Goal: Book appointment/travel/reservation

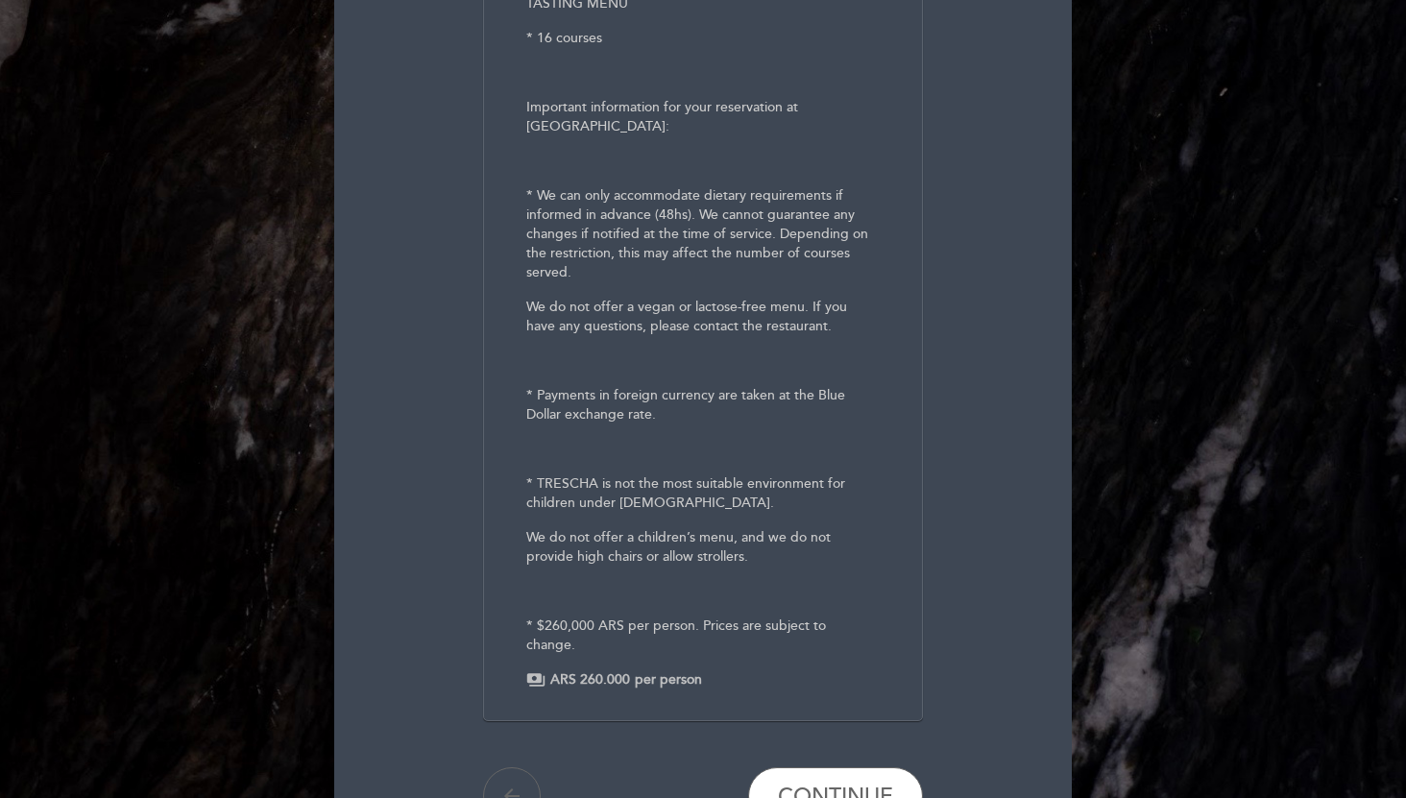
scroll to position [342, 0]
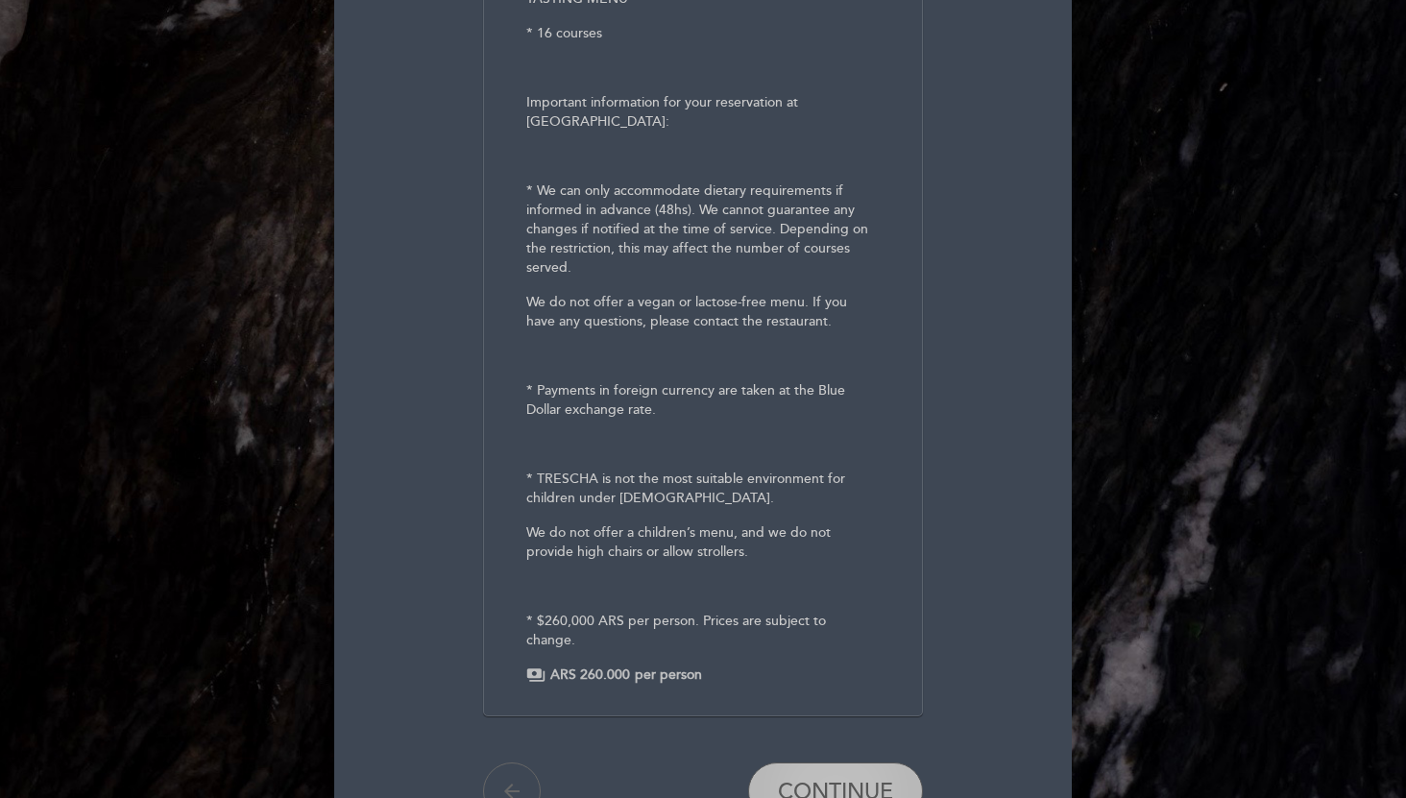
click at [833, 779] on span "CONTINUE" at bounding box center [835, 792] width 115 height 27
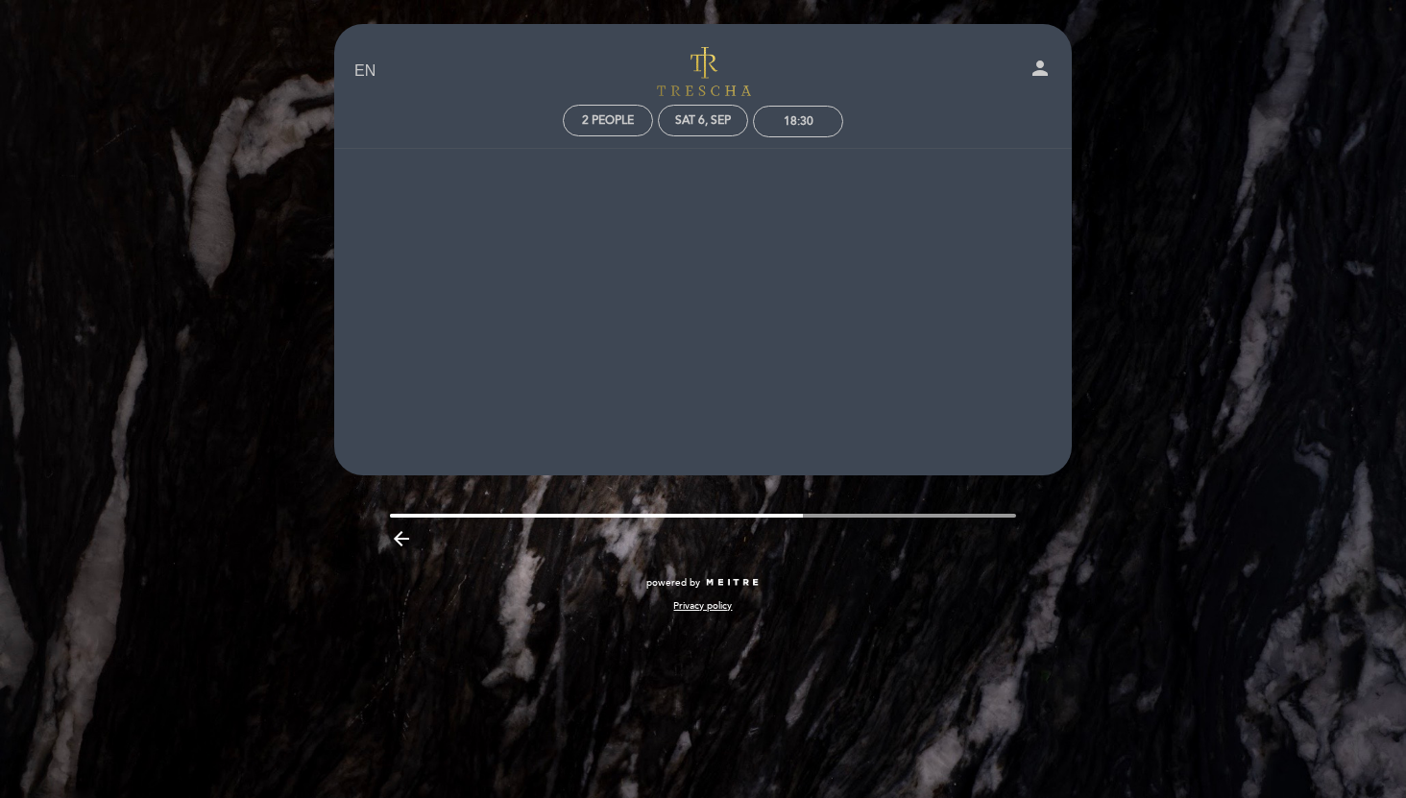
scroll to position [0, 0]
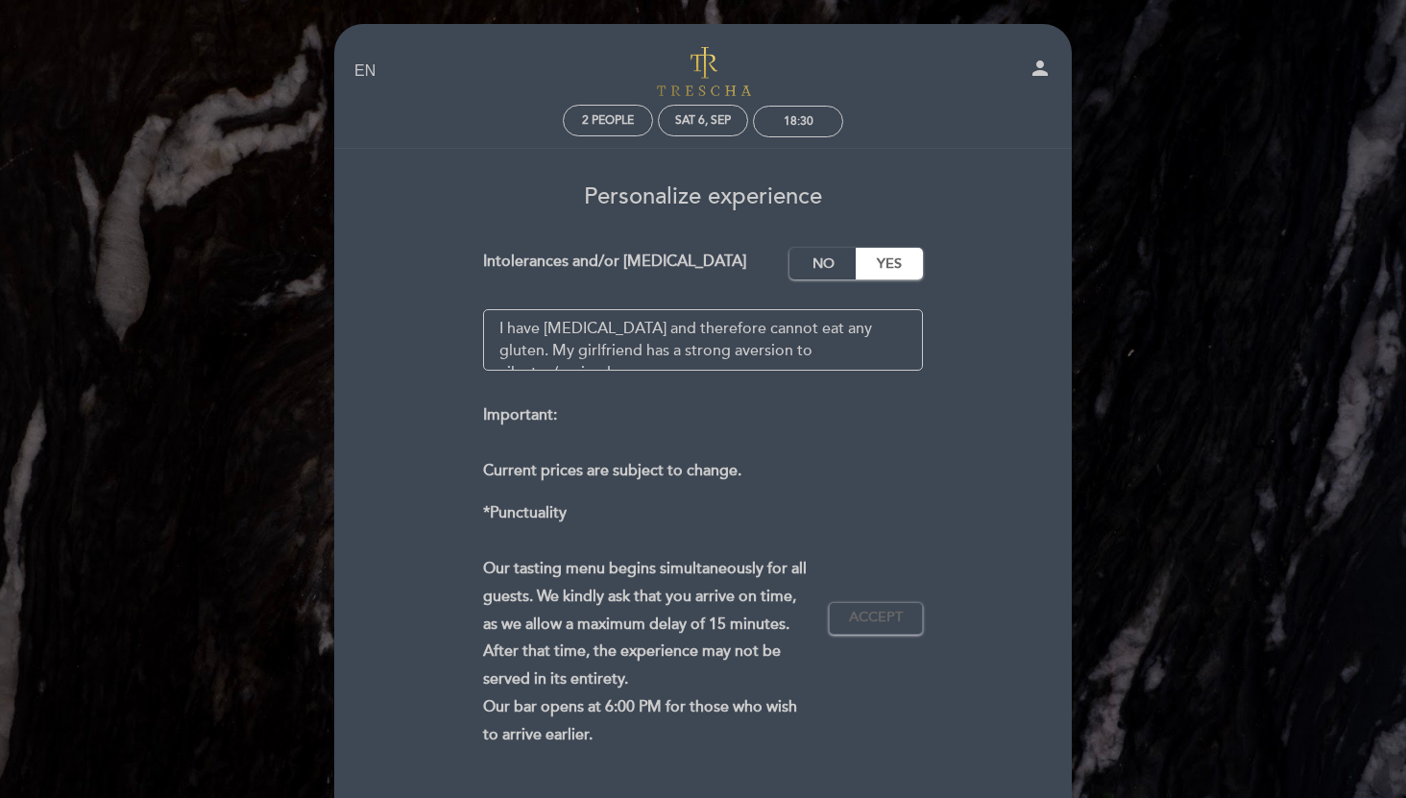
click at [689, 346] on textarea at bounding box center [703, 339] width 441 height 61
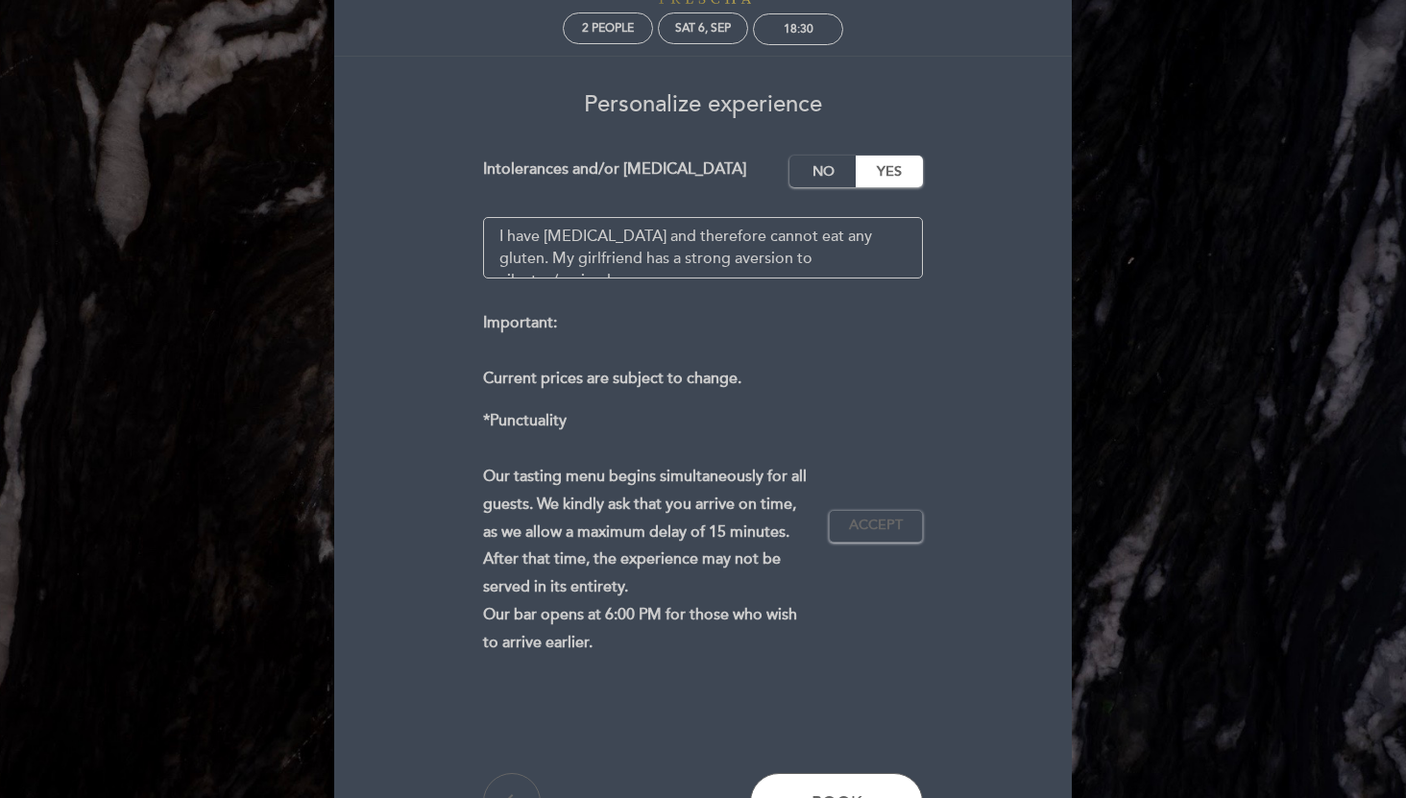
scroll to position [115, 0]
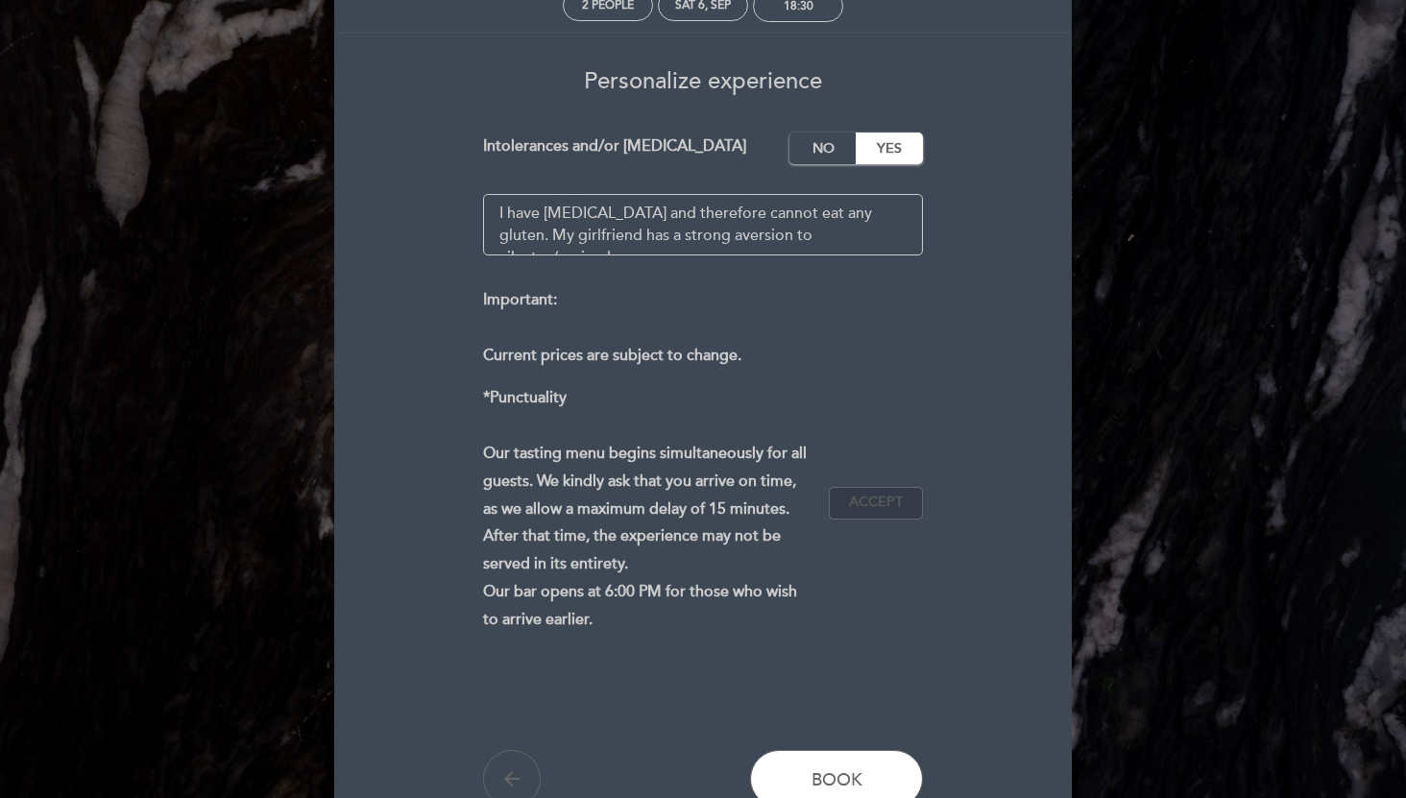
click at [881, 495] on span "Accept" at bounding box center [876, 503] width 54 height 20
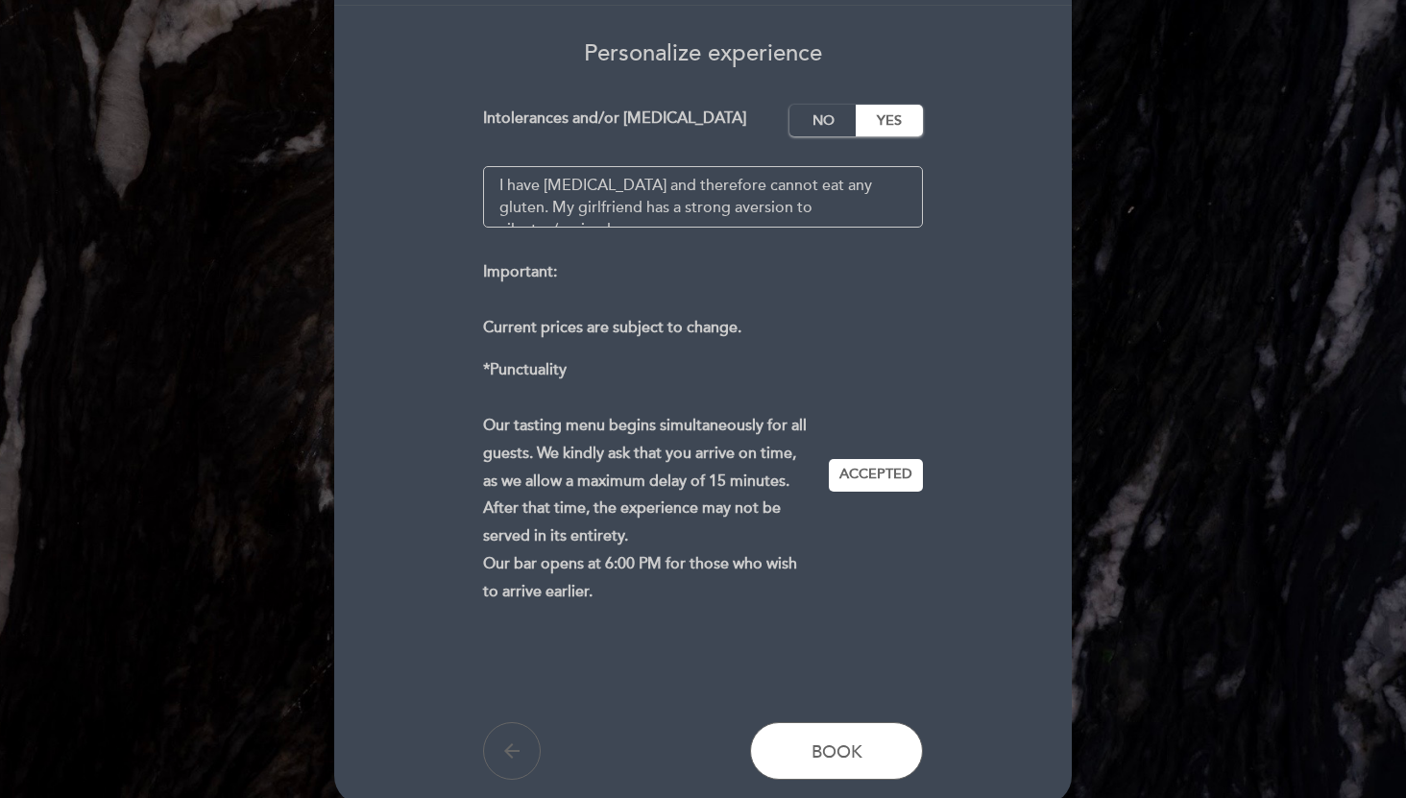
scroll to position [0, 0]
